Goal: Transaction & Acquisition: Purchase product/service

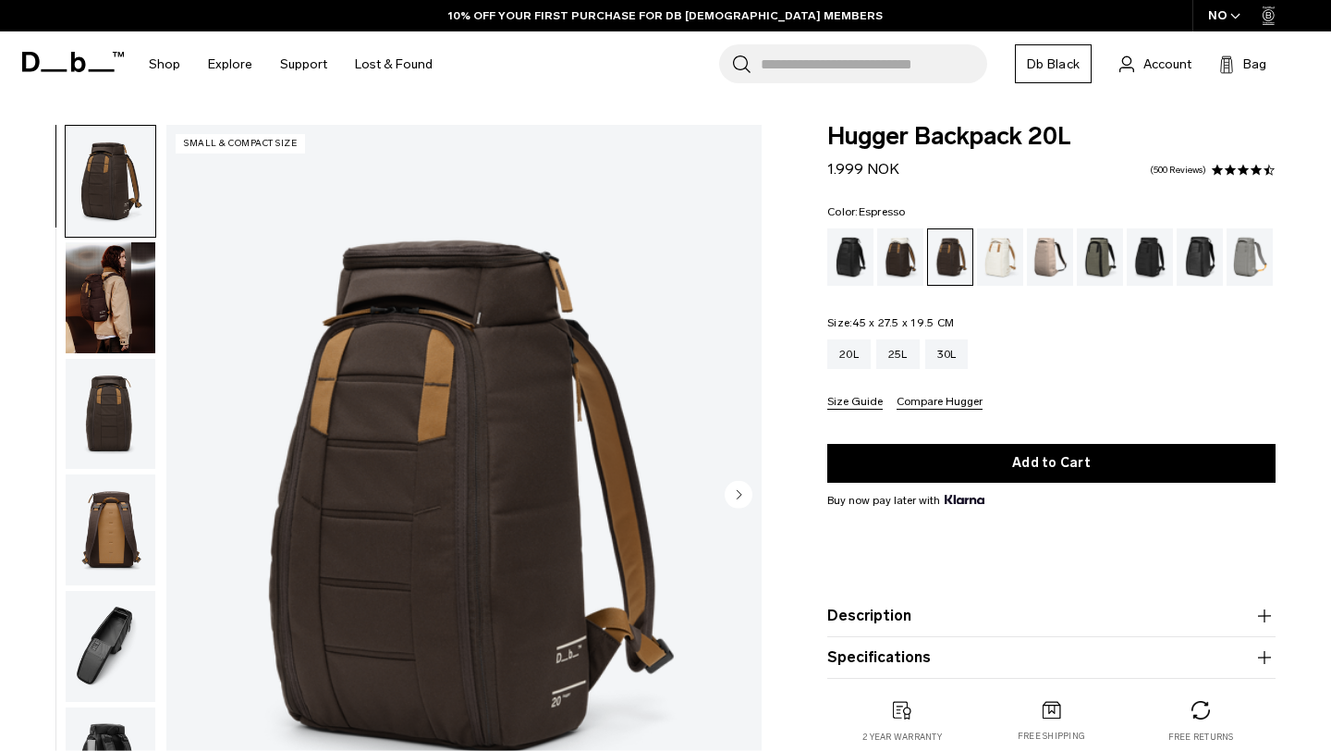
click at [105, 411] on img "button" at bounding box center [111, 414] width 90 height 111
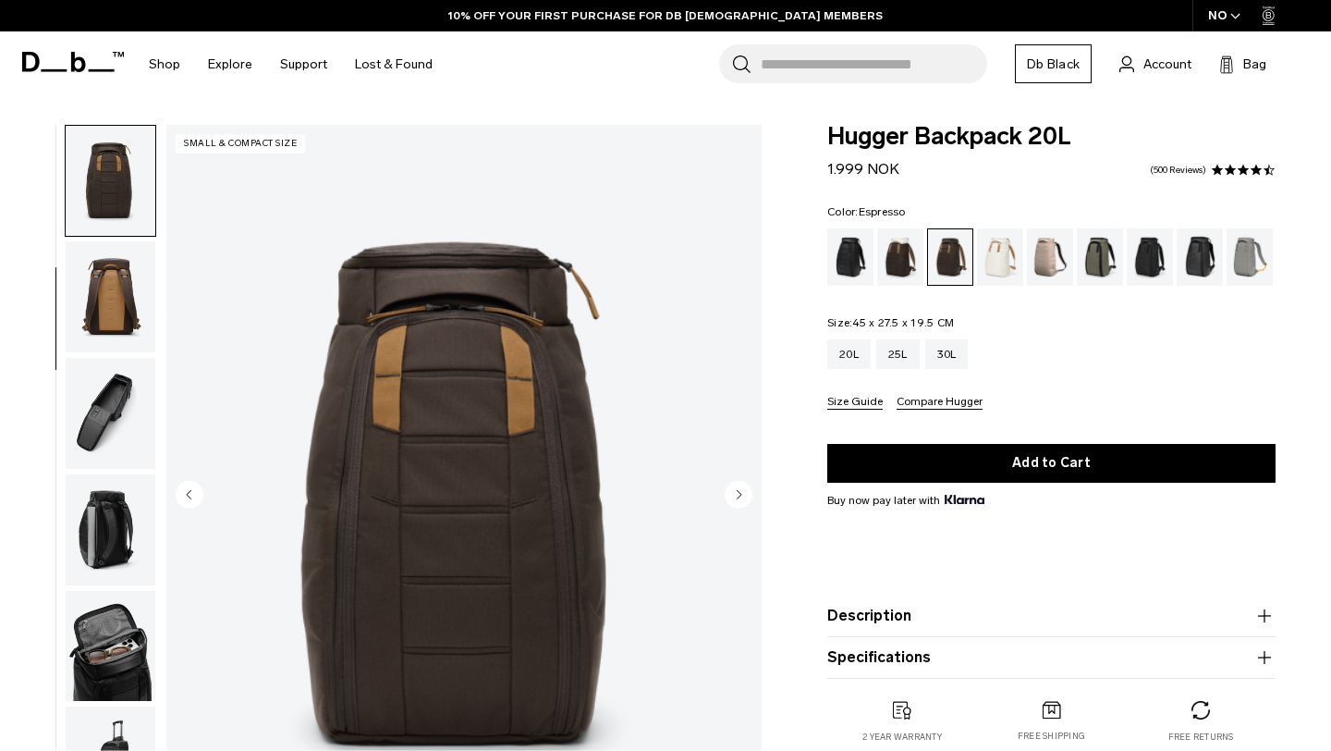
click at [106, 505] on img "button" at bounding box center [111, 529] width 90 height 111
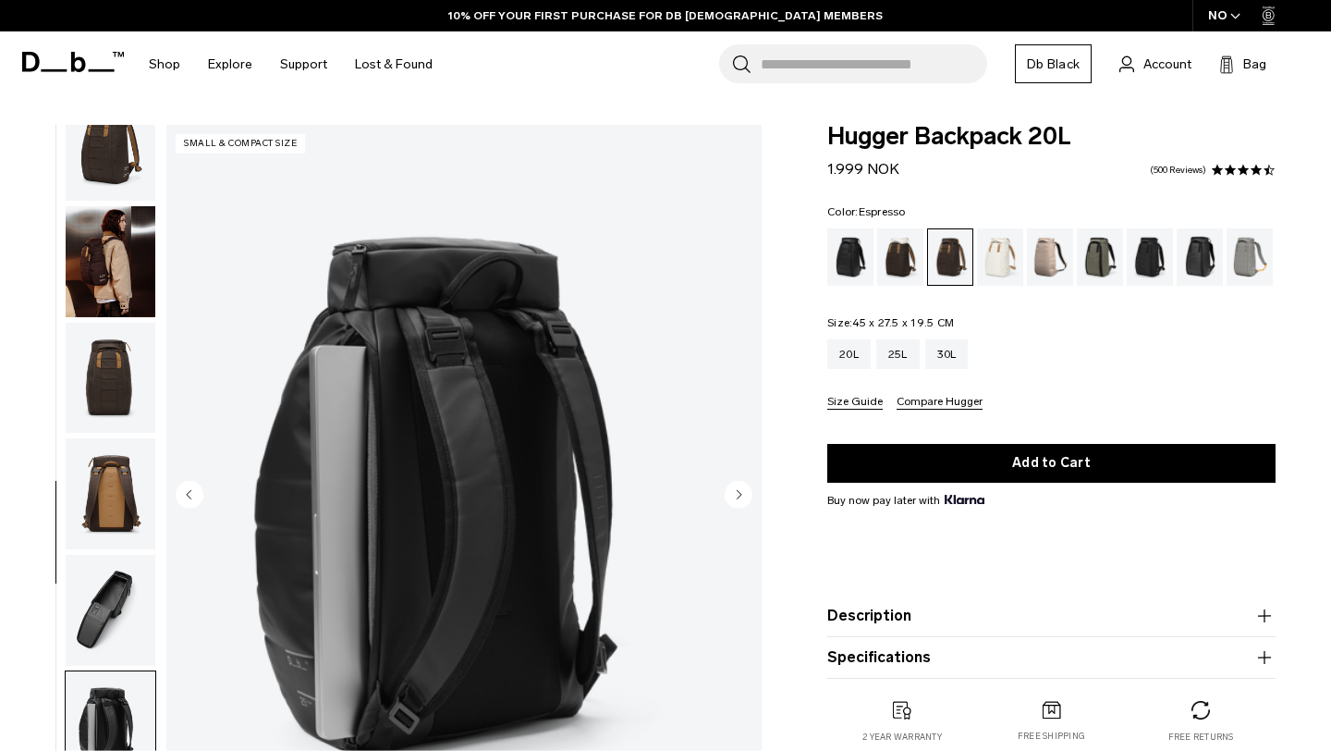
click at [109, 323] on img "button" at bounding box center [111, 378] width 90 height 111
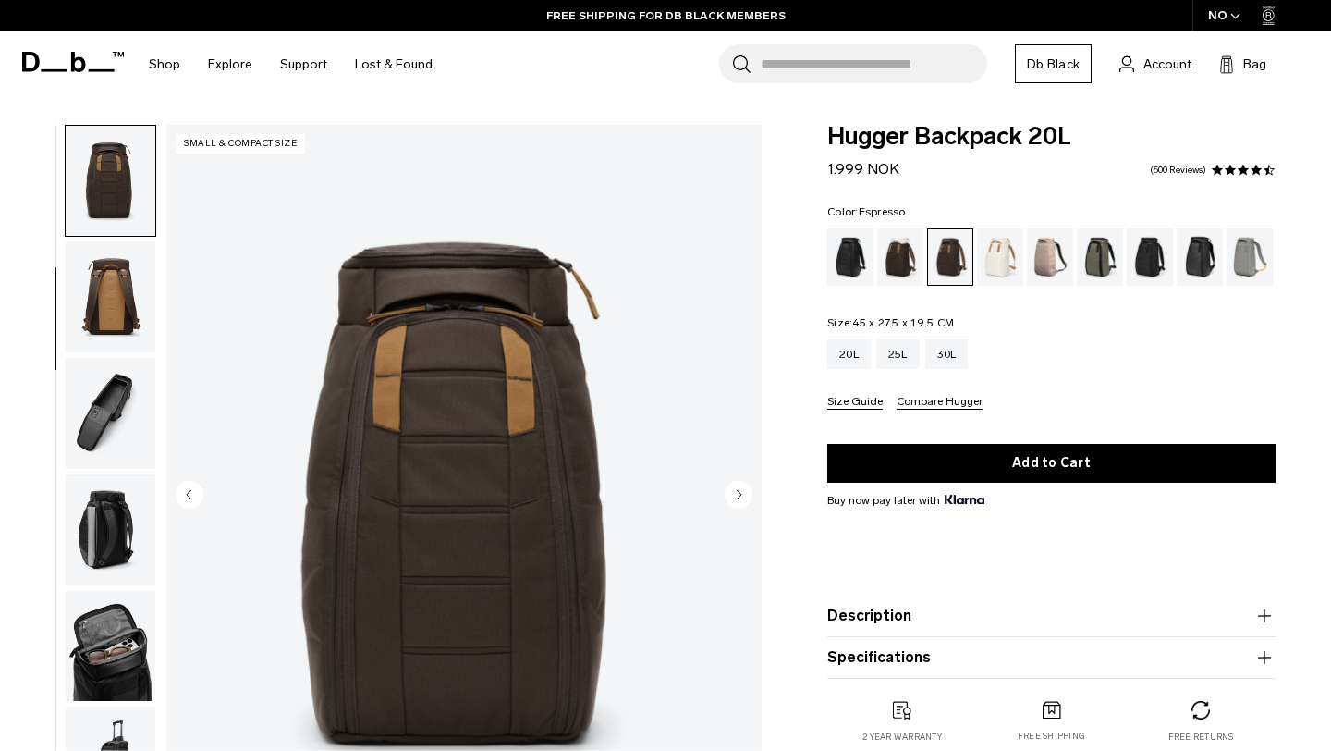
click at [103, 273] on img "button" at bounding box center [111, 296] width 90 height 111
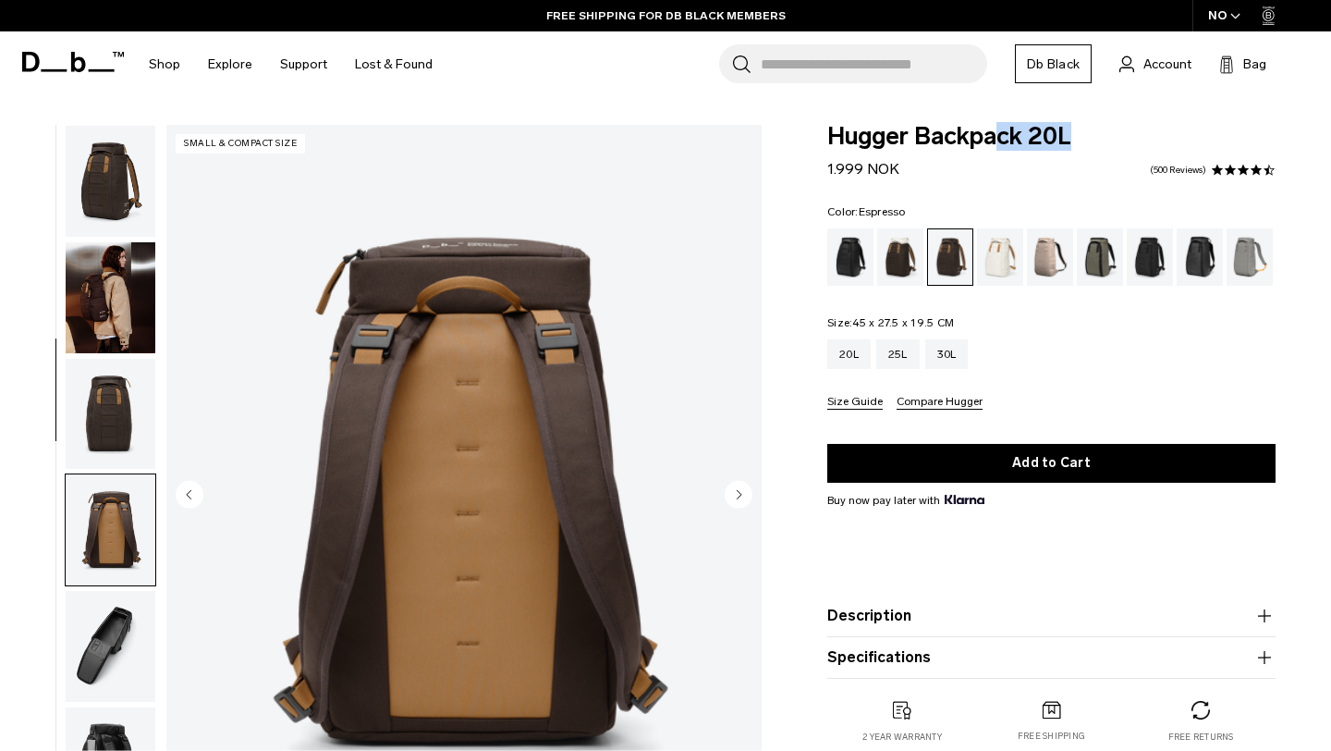
drag, startPoint x: 1068, startPoint y: 129, endPoint x: 997, endPoint y: 129, distance: 71.2
click at [997, 129] on span "Hugger Backpack 20L" at bounding box center [1051, 137] width 448 height 24
click at [98, 268] on img "button" at bounding box center [111, 297] width 90 height 111
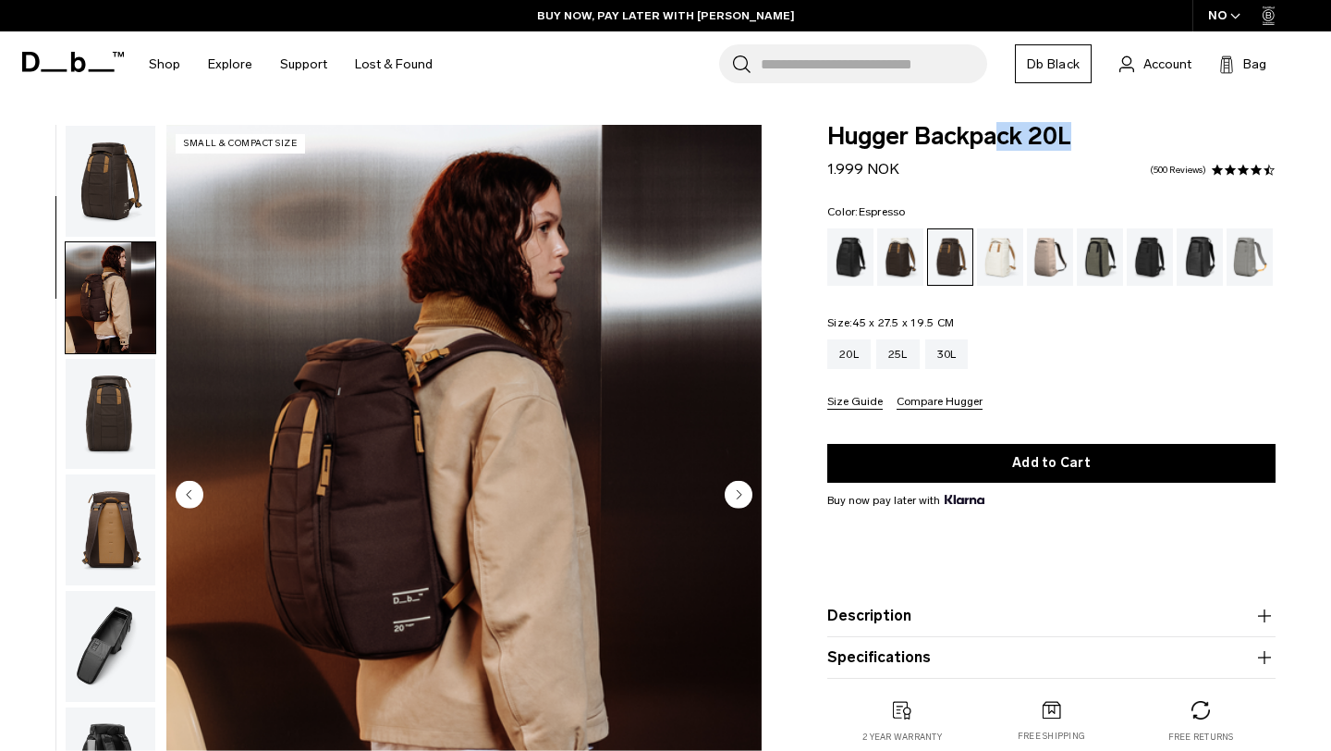
click at [98, 201] on img "button" at bounding box center [111, 181] width 90 height 111
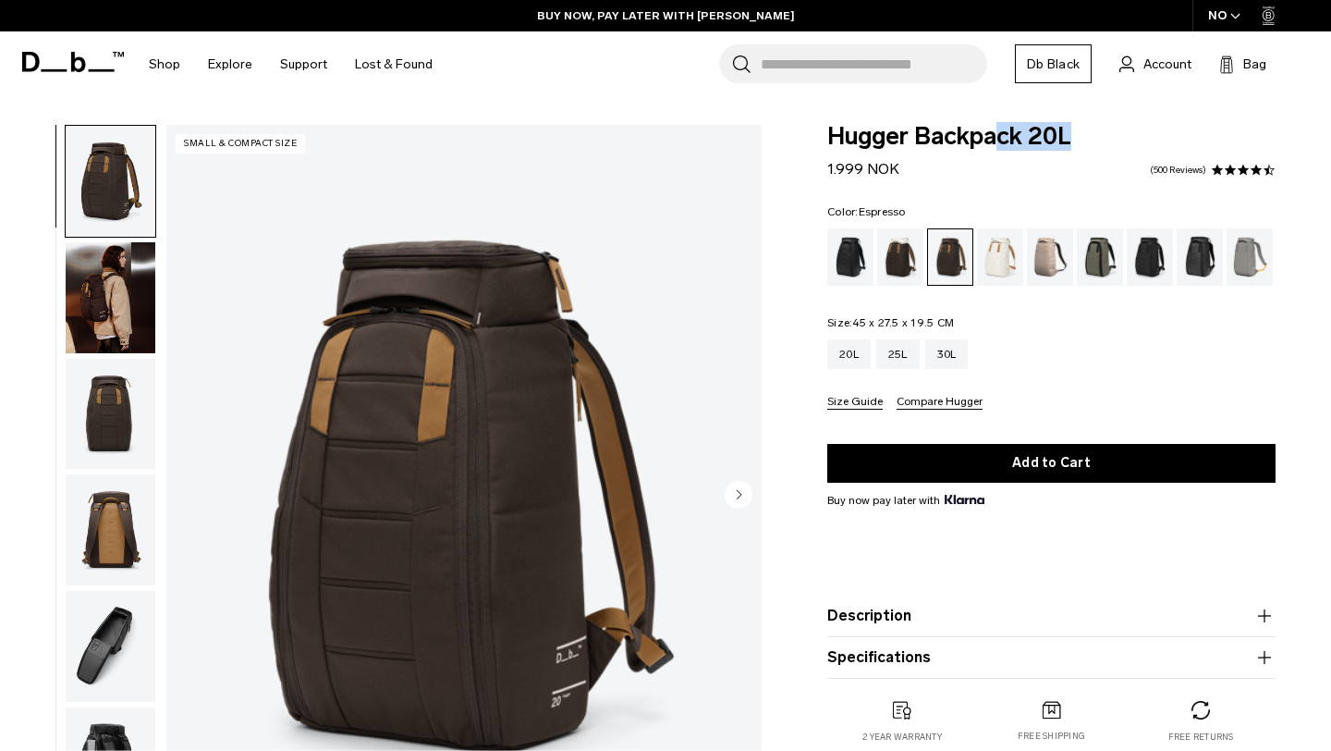
click at [109, 287] on img "button" at bounding box center [111, 297] width 90 height 111
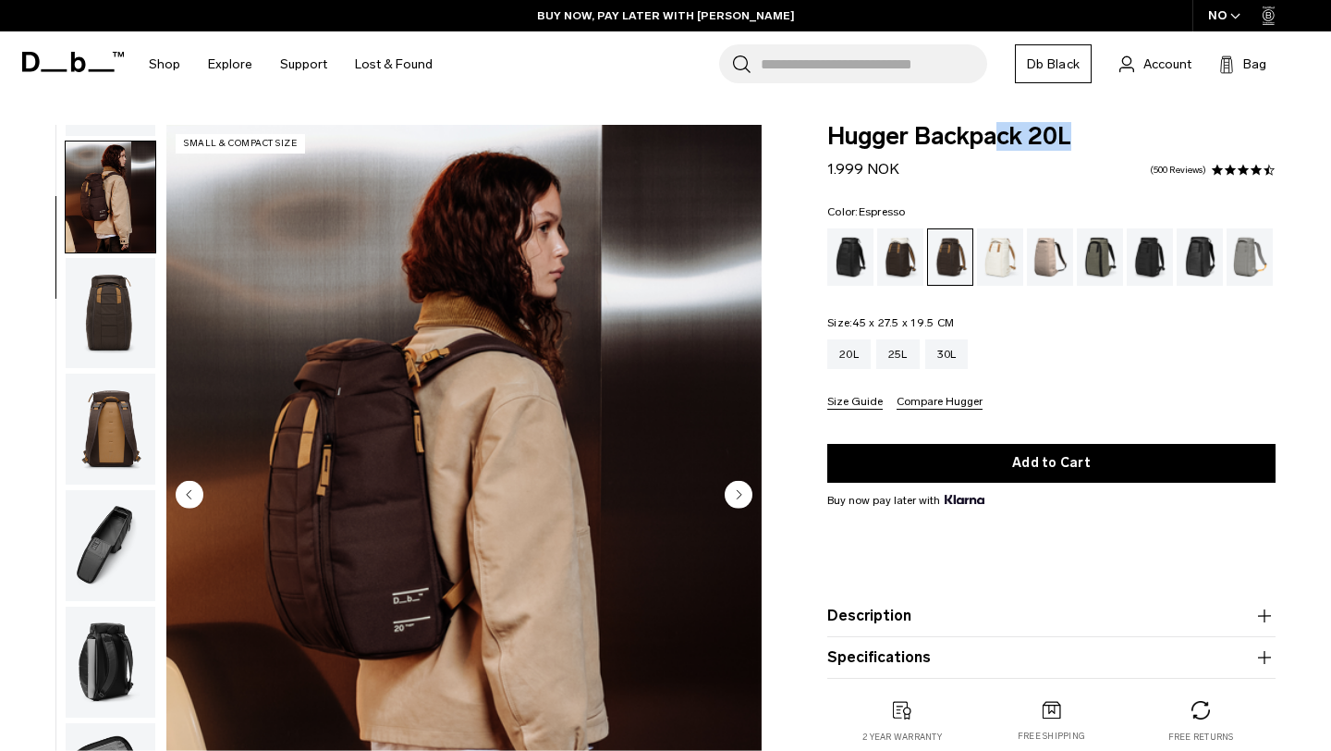
scroll to position [116, 0]
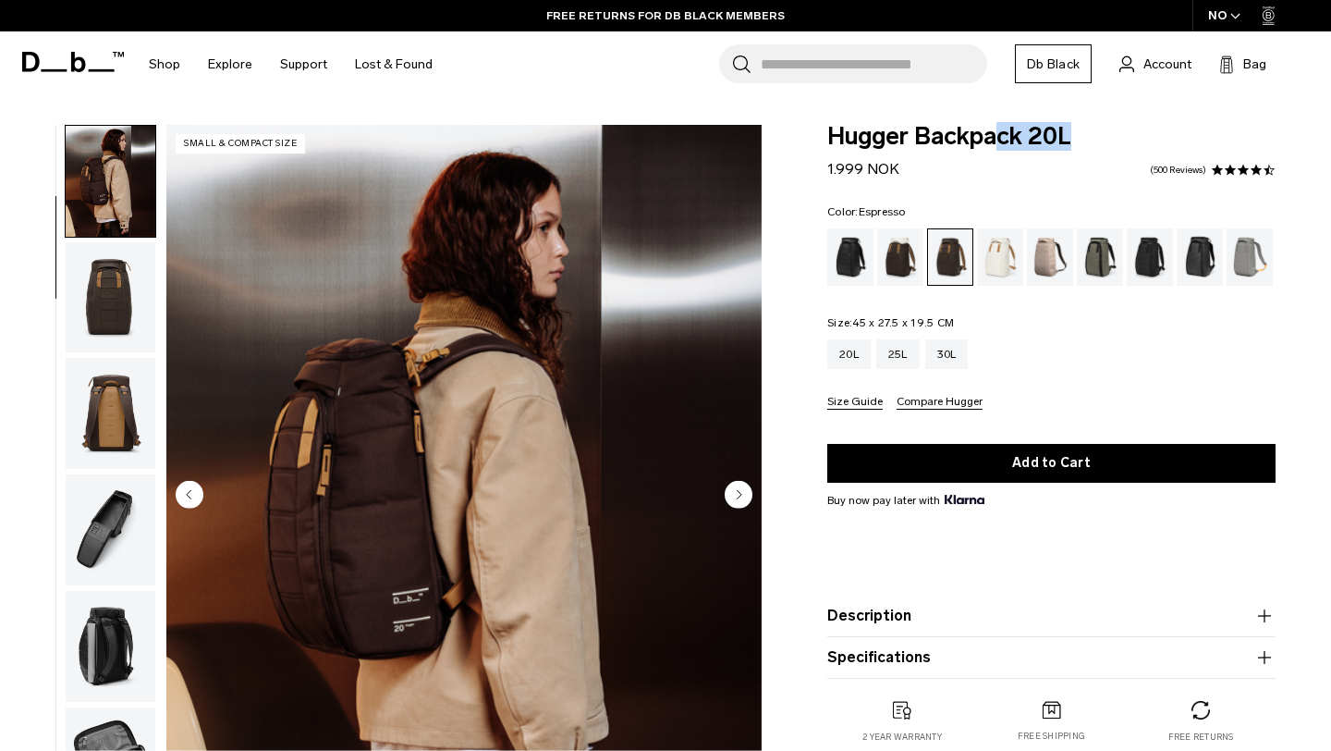
click at [90, 323] on img "button" at bounding box center [111, 297] width 90 height 111
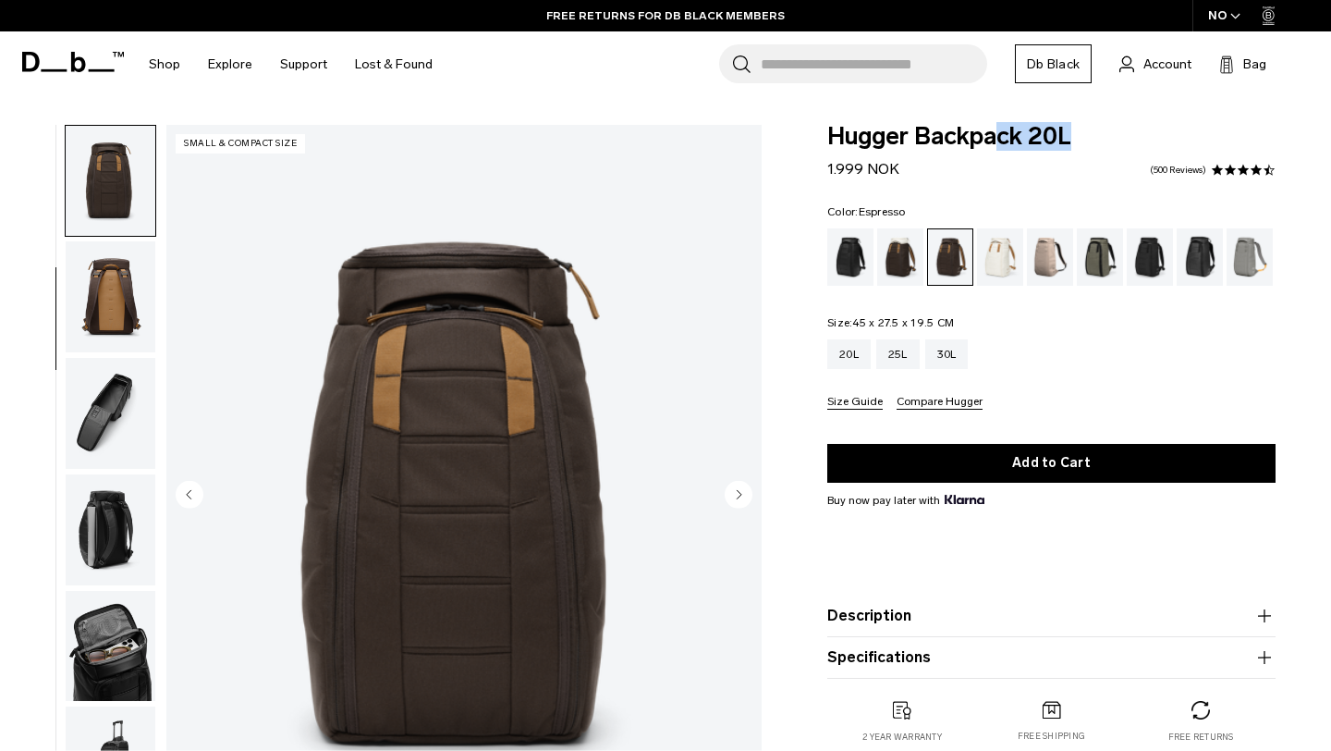
click at [98, 312] on img "button" at bounding box center [111, 296] width 90 height 111
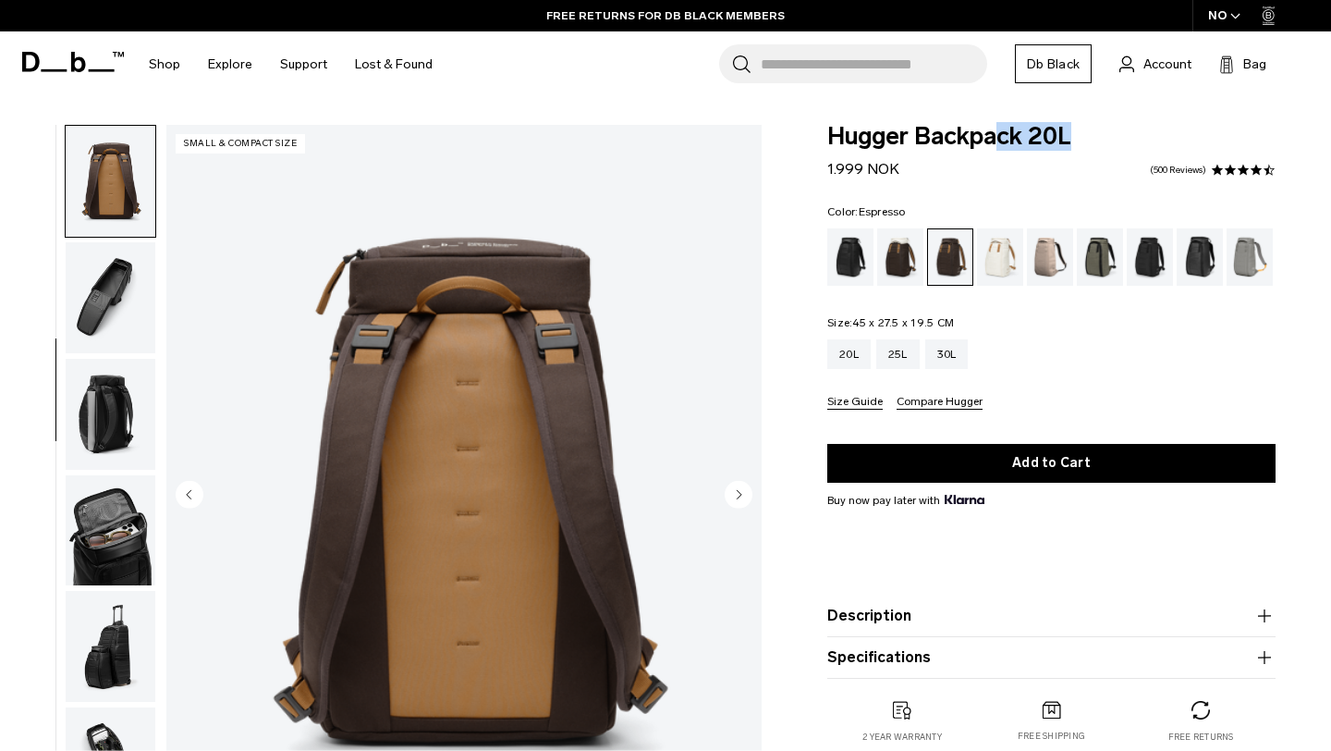
scroll to position [0, 0]
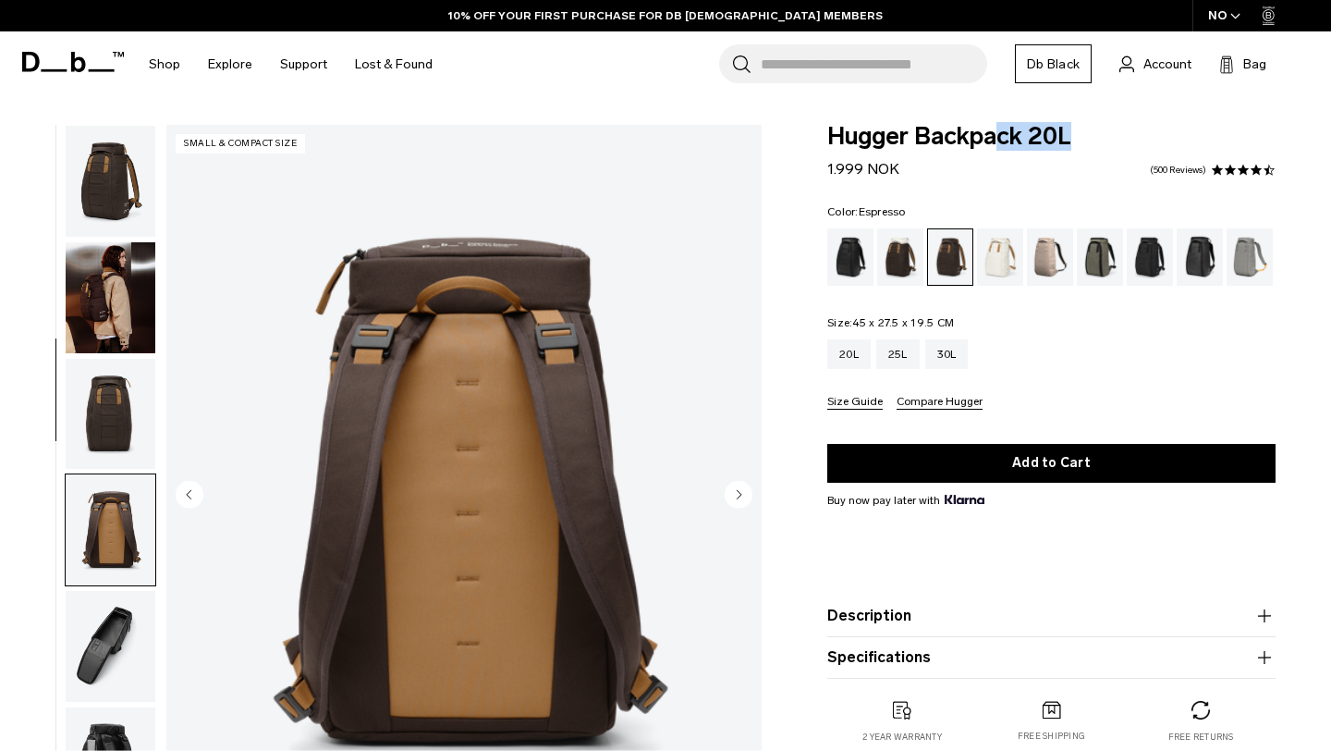
click at [89, 159] on img "button" at bounding box center [111, 181] width 90 height 111
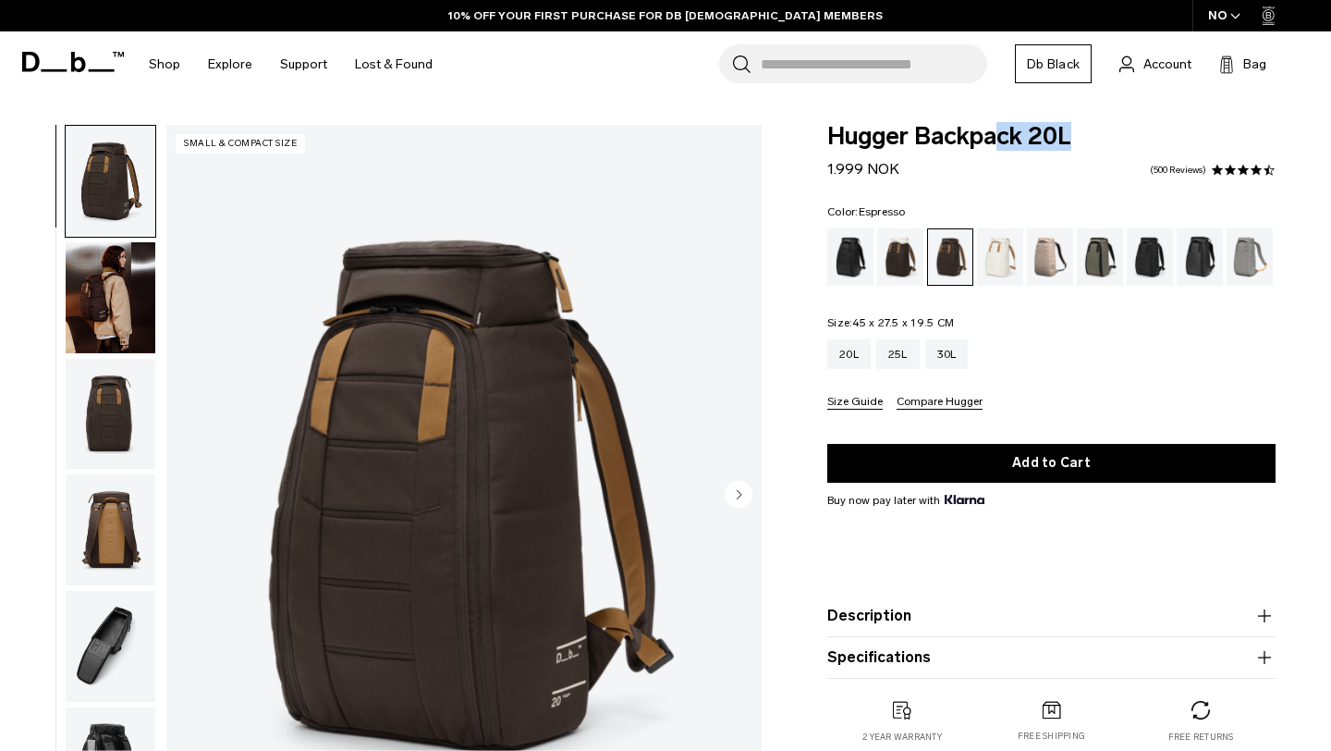
click at [86, 246] on img "button" at bounding box center [111, 297] width 90 height 111
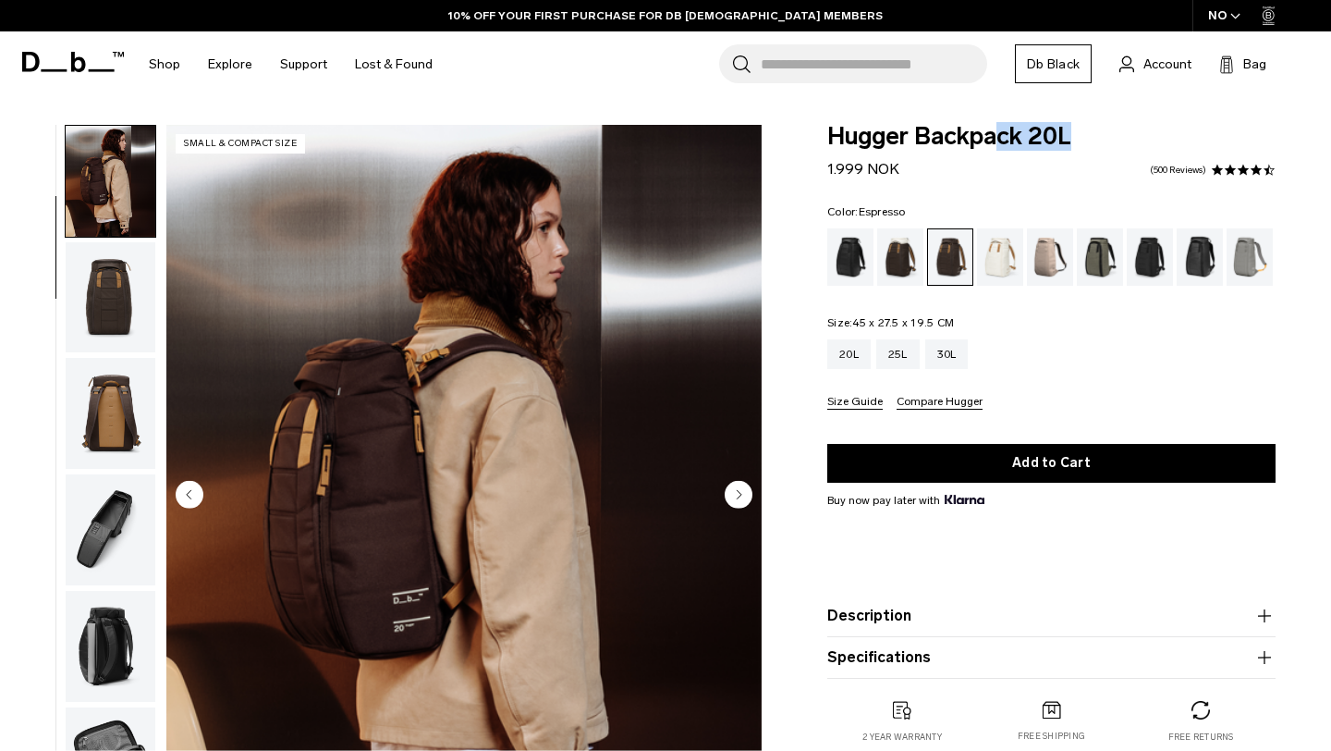
click at [97, 271] on img "button" at bounding box center [111, 297] width 90 height 111
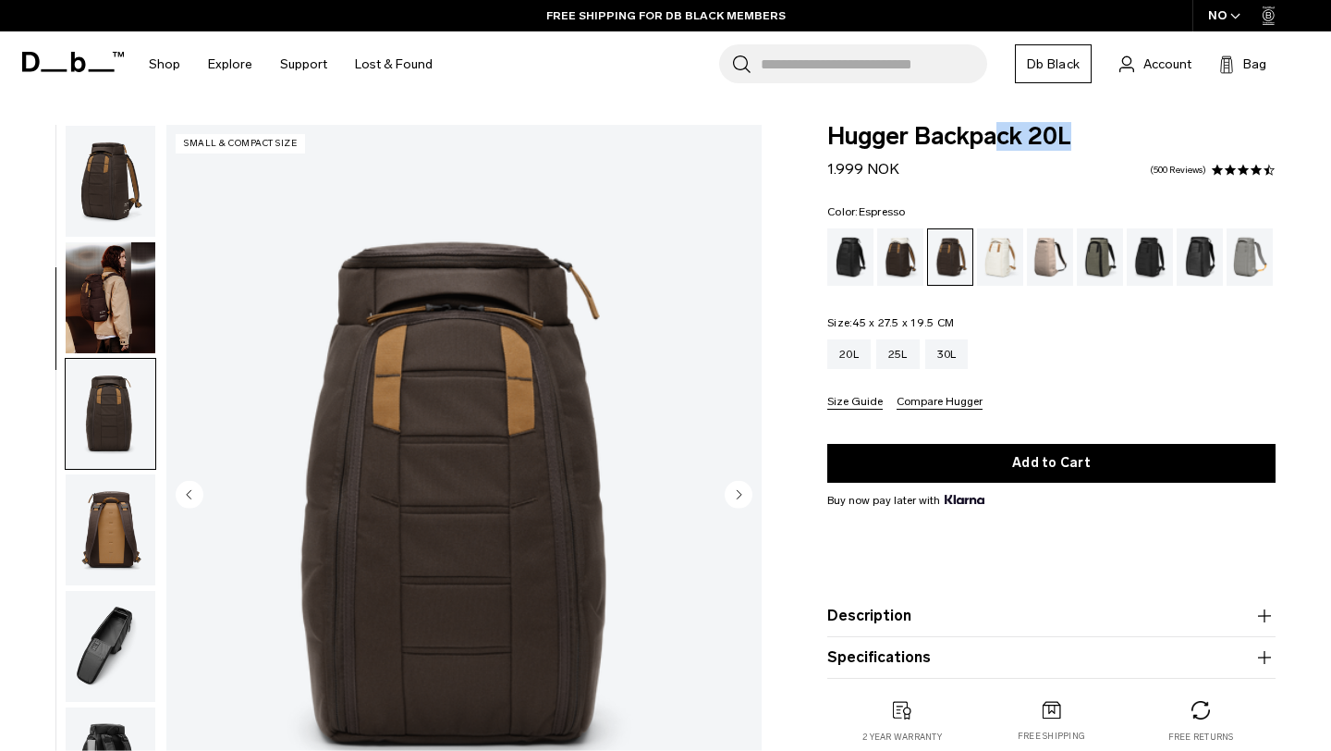
click at [107, 177] on img "button" at bounding box center [111, 181] width 90 height 111
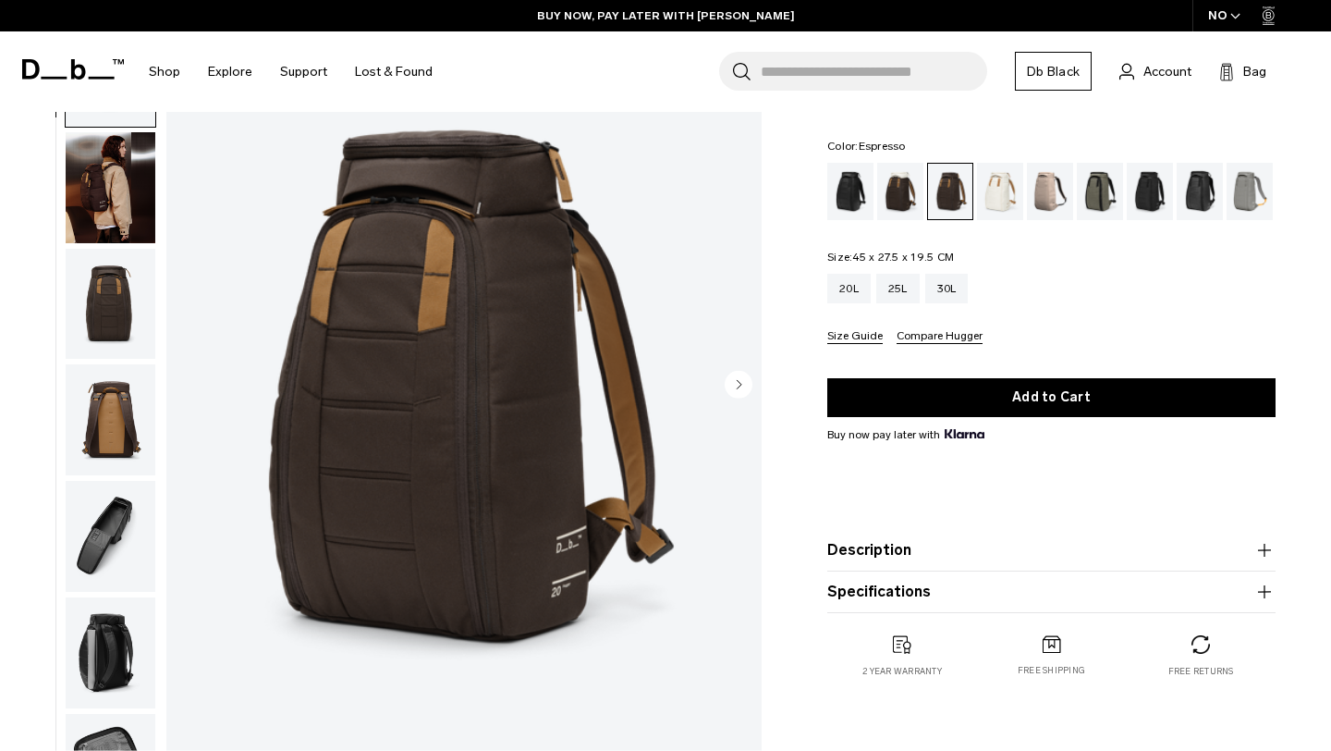
scroll to position [112, 0]
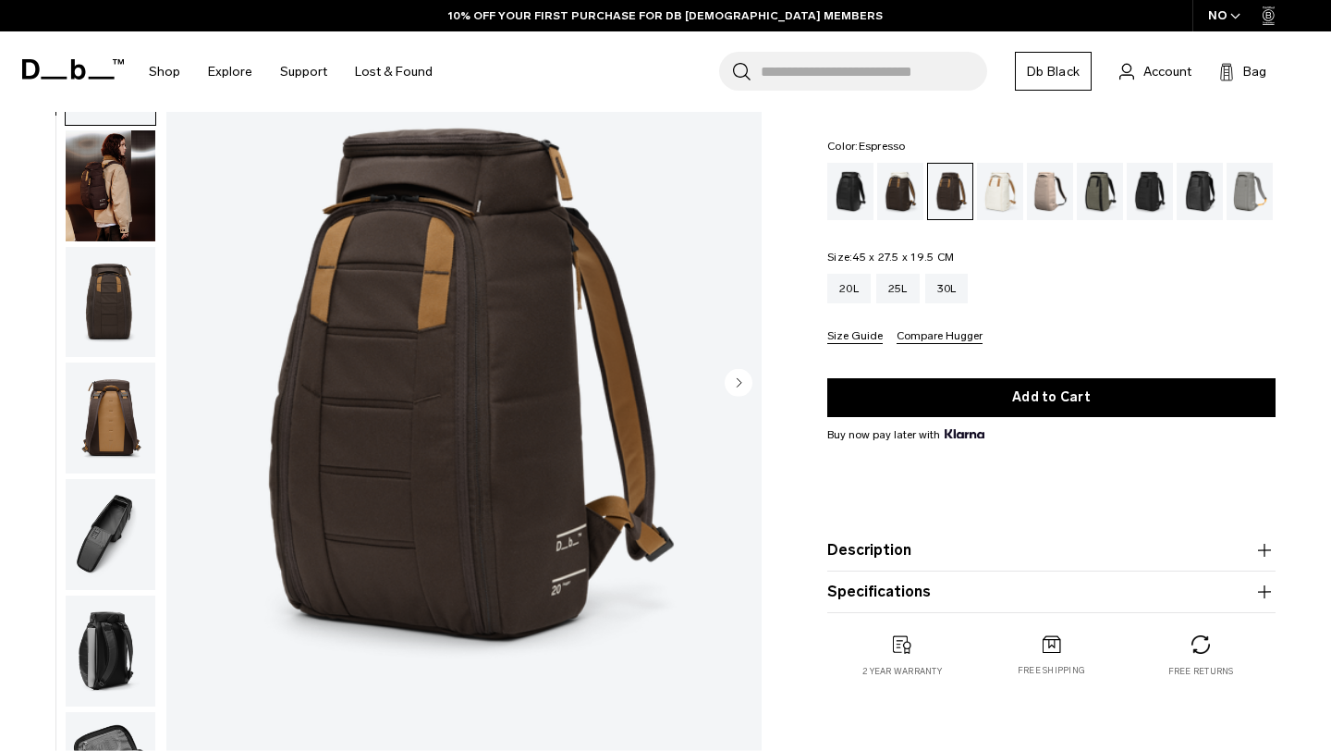
click at [124, 292] on img "button" at bounding box center [111, 302] width 90 height 111
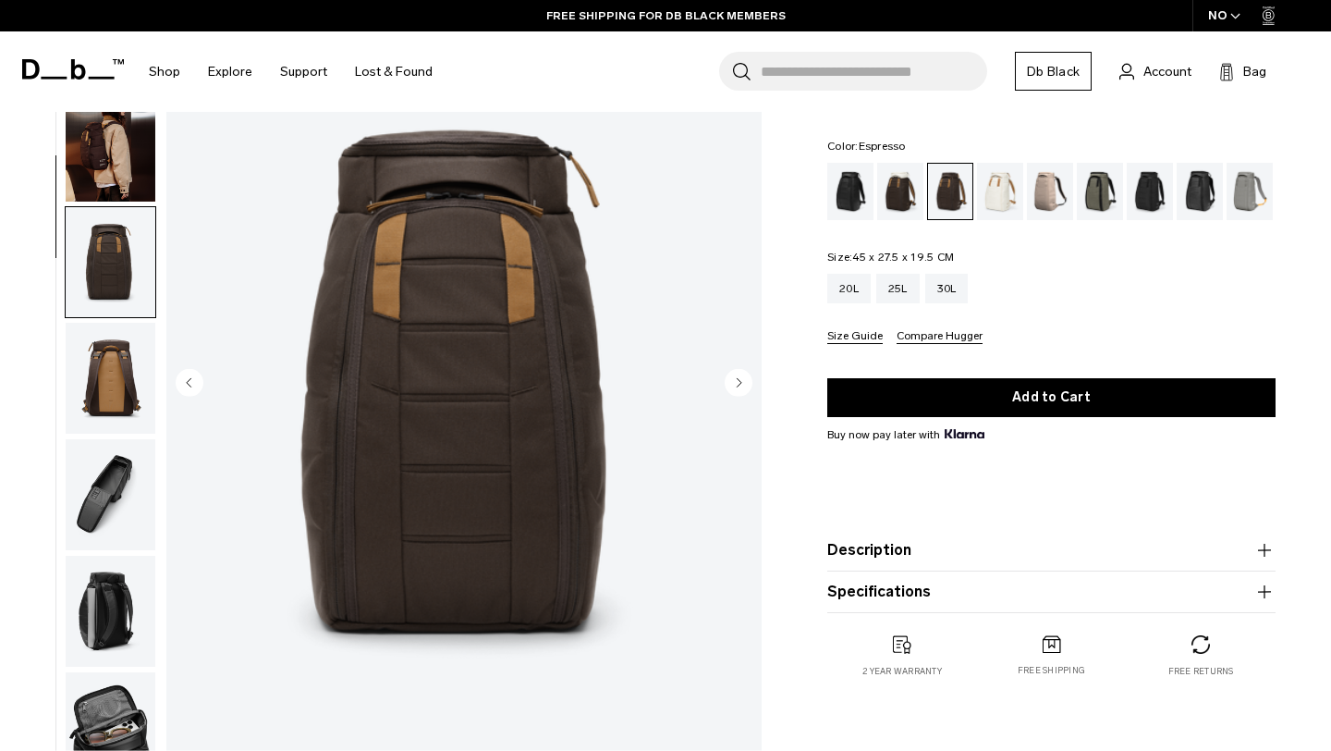
scroll to position [0, 0]
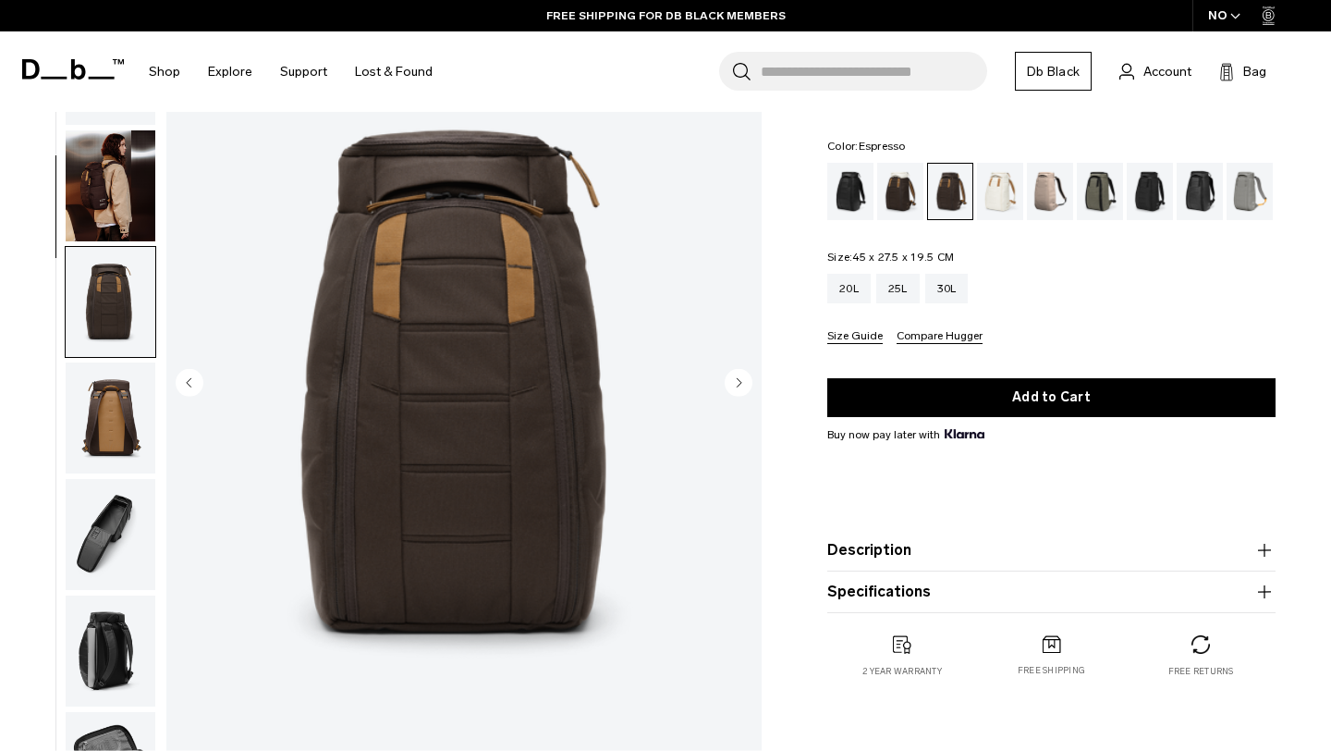
click at [101, 165] on img "button" at bounding box center [111, 185] width 90 height 111
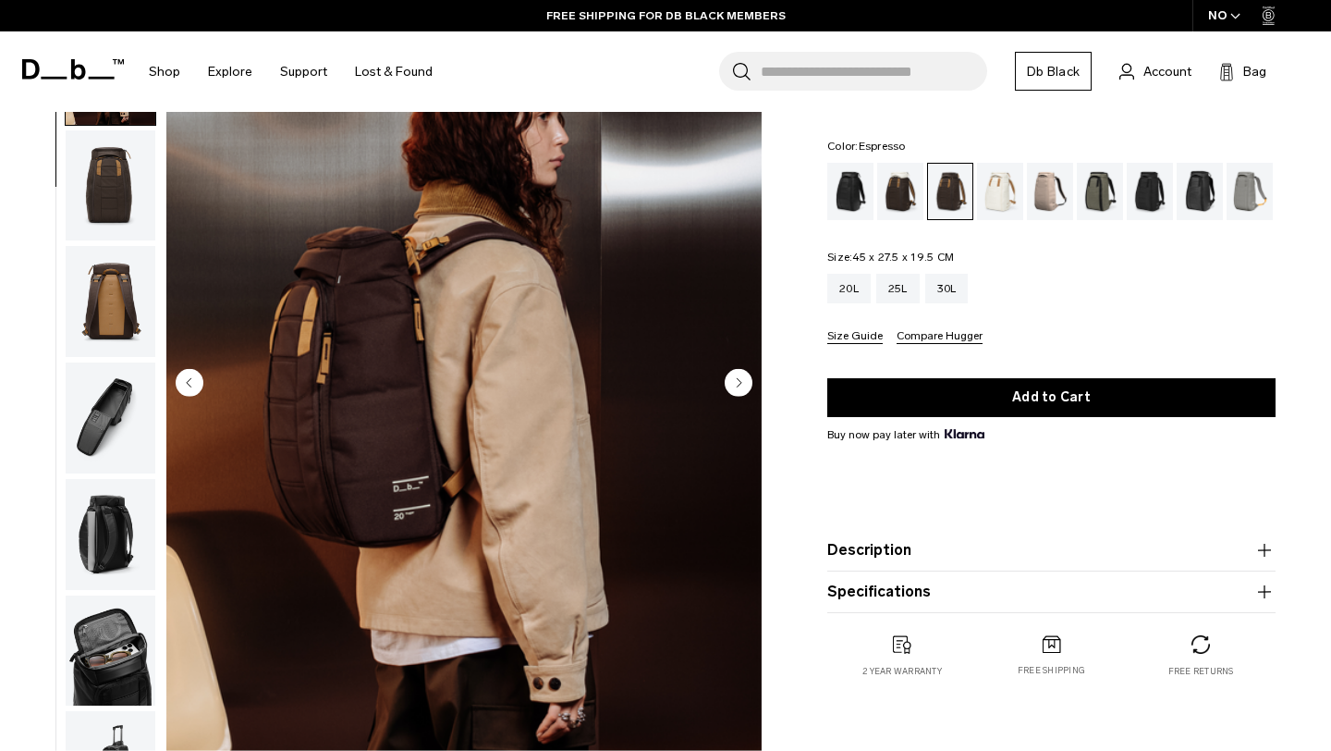
click at [100, 186] on img "button" at bounding box center [111, 185] width 90 height 111
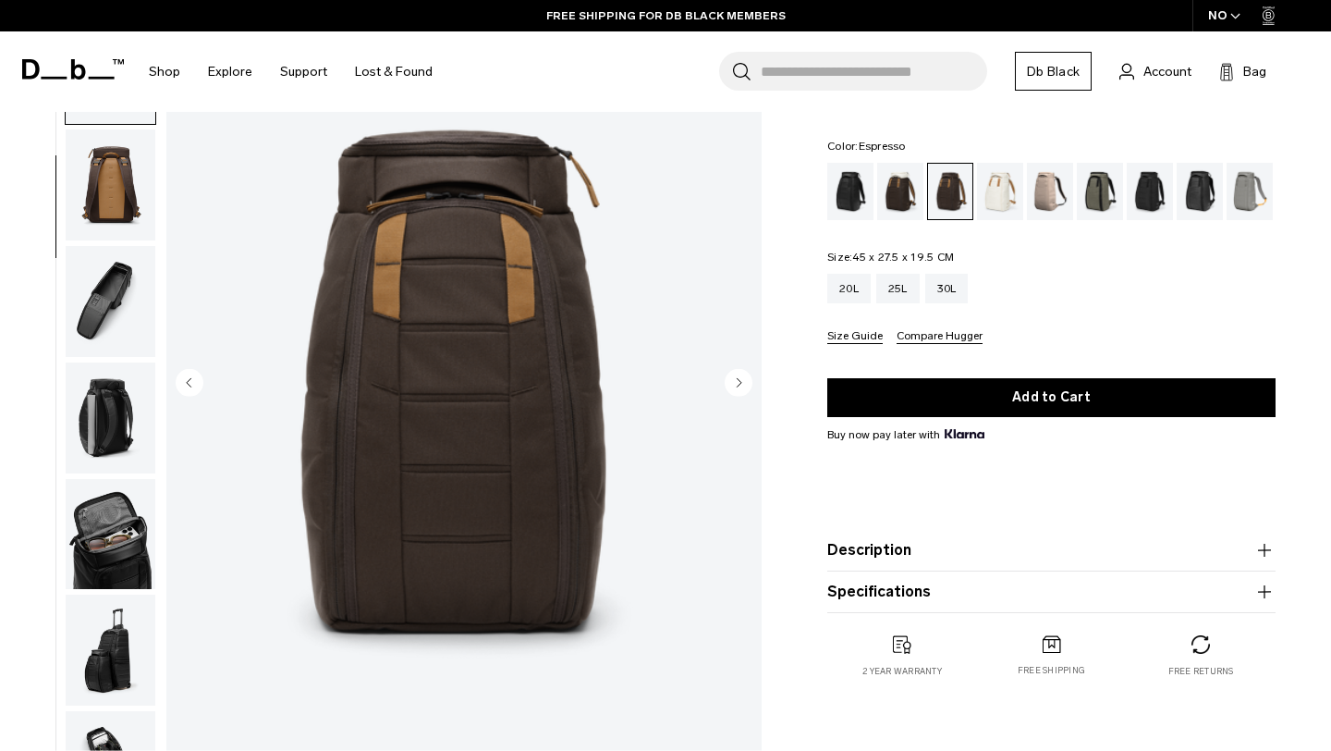
click at [99, 190] on img "button" at bounding box center [111, 184] width 90 height 111
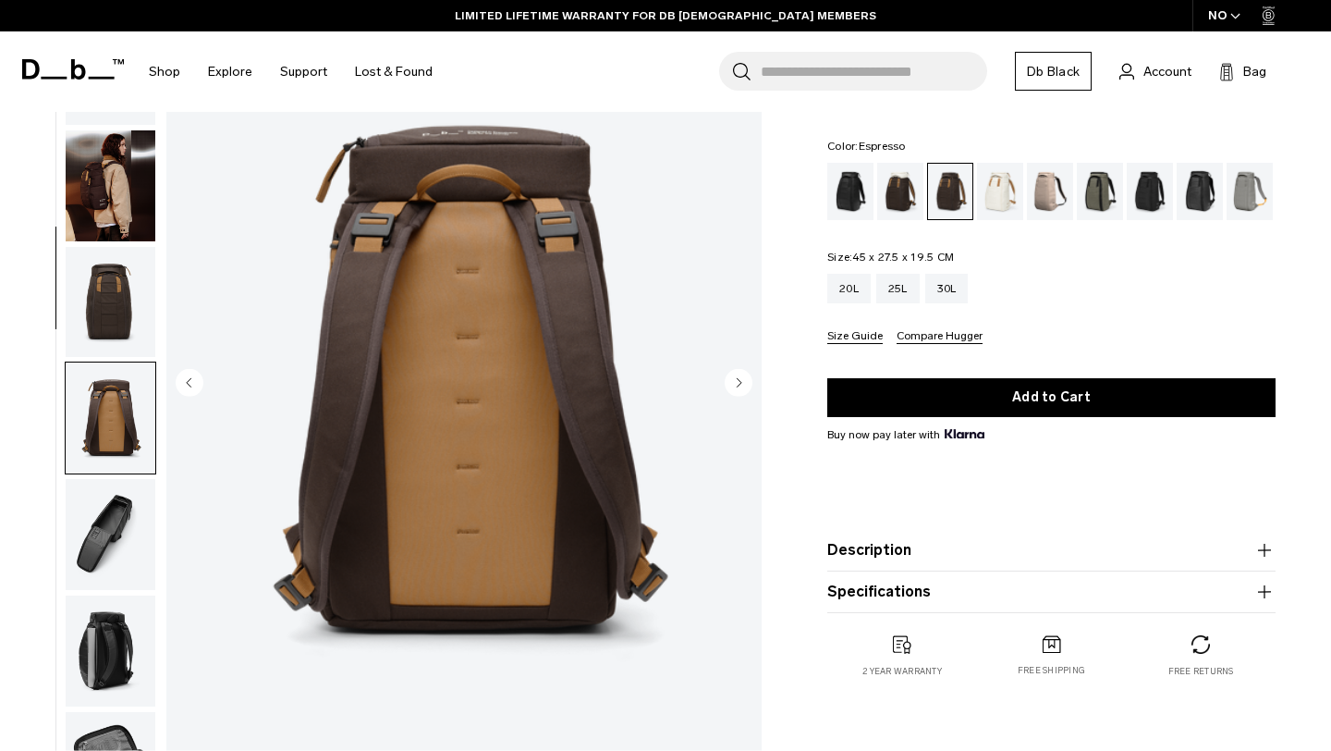
drag, startPoint x: 863, startPoint y: 145, endPoint x: 918, endPoint y: 144, distance: 54.5
click at [918, 144] on fieldset "Color: Espresso Out of stock" at bounding box center [1051, 179] width 448 height 79
drag, startPoint x: 912, startPoint y: 143, endPoint x: 861, endPoint y: 145, distance: 51.8
click at [861, 145] on fieldset "Color: Espresso Out of stock" at bounding box center [1051, 179] width 448 height 79
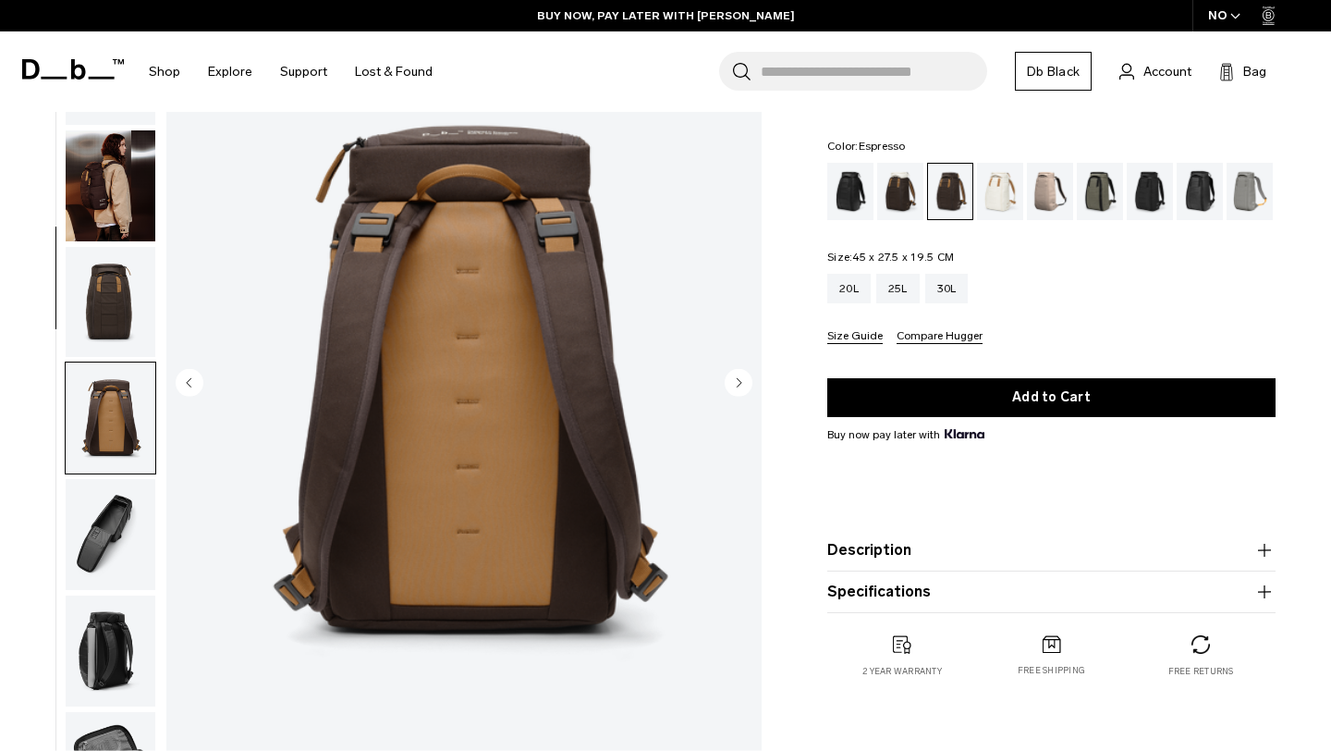
click at [138, 173] on img "button" at bounding box center [111, 185] width 90 height 111
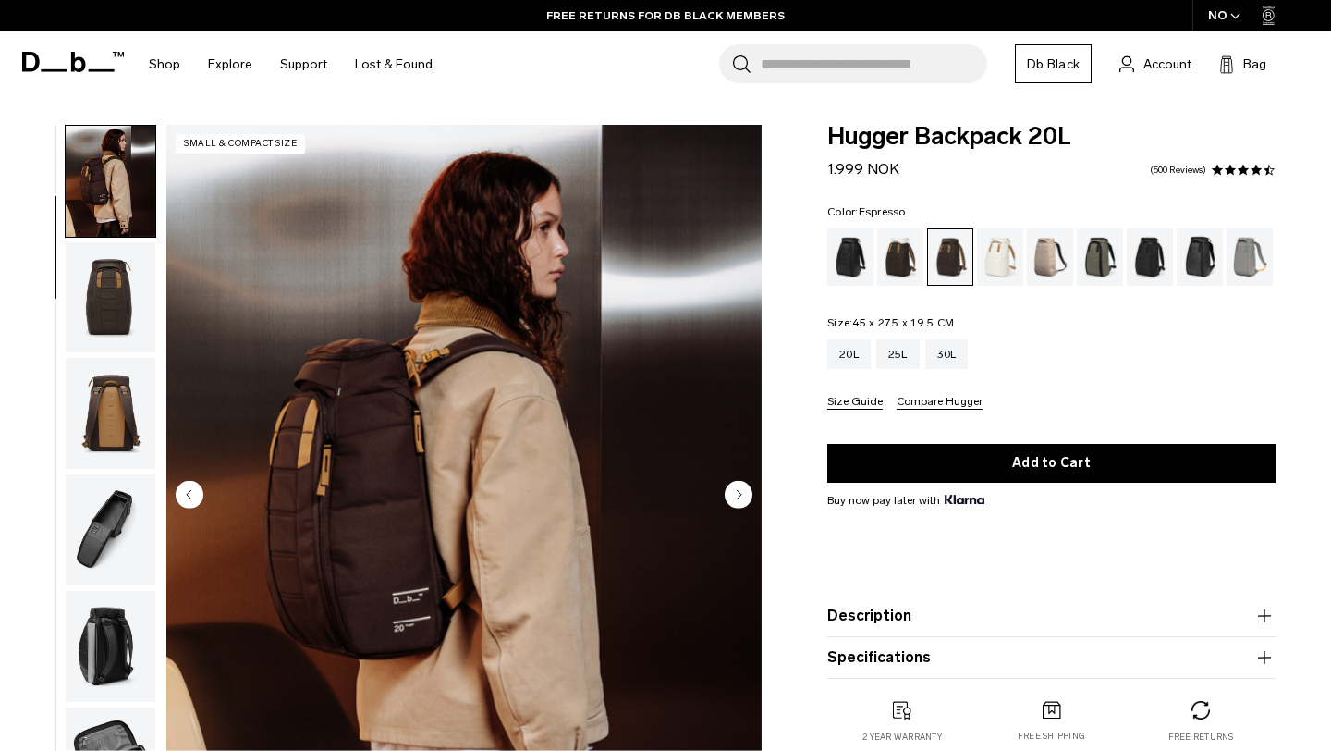
click at [906, 175] on div "Hugger Backpack 20L 1.999 NOK 4.6 star rating 500 Reviews" at bounding box center [1051, 152] width 448 height 55
click at [1170, 157] on div "Hugger Backpack 20L 1.999 NOK 4.6 star rating 500 Reviews" at bounding box center [1051, 152] width 448 height 55
